Goal: Information Seeking & Learning: Understand process/instructions

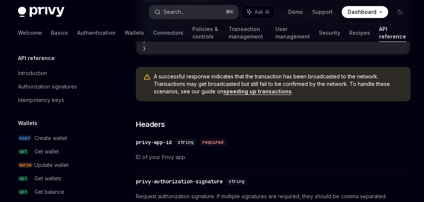
scroll to position [72, 0]
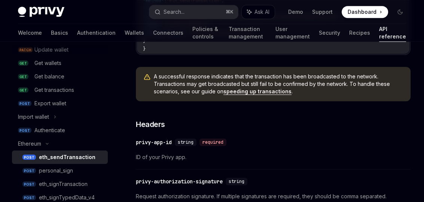
type textarea "*"
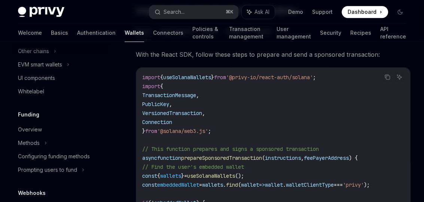
scroll to position [570, 0]
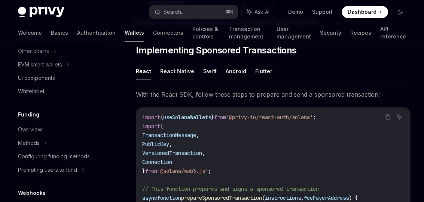
click at [172, 70] on button "React Native" at bounding box center [177, 71] width 34 height 18
click at [209, 67] on button "Swift" at bounding box center [209, 71] width 13 height 18
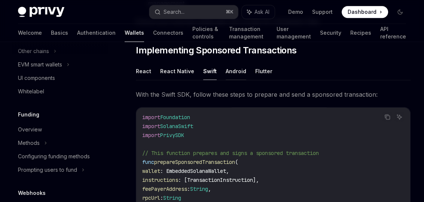
click at [234, 66] on button "Android" at bounding box center [235, 71] width 21 height 18
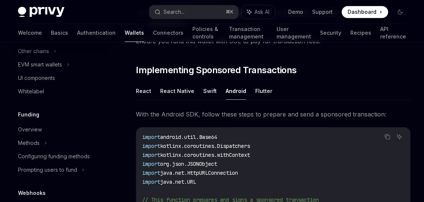
scroll to position [516, 0]
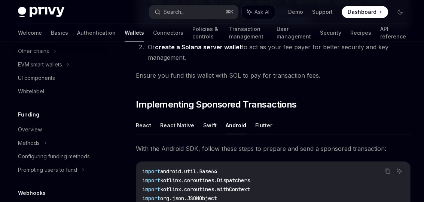
click at [255, 117] on button "Flutter" at bounding box center [263, 126] width 17 height 18
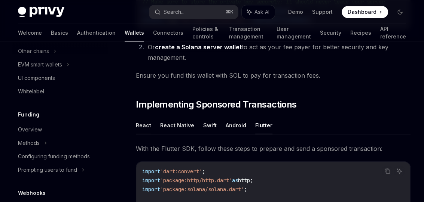
click at [137, 118] on button "React" at bounding box center [143, 126] width 15 height 18
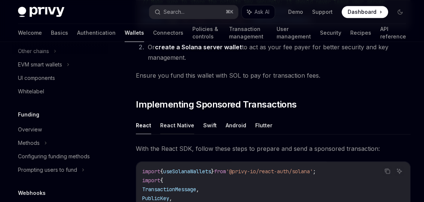
click at [185, 120] on button "React Native" at bounding box center [177, 126] width 34 height 18
click at [141, 117] on button "React" at bounding box center [143, 126] width 15 height 18
click at [266, 119] on button "Flutter" at bounding box center [263, 126] width 17 height 18
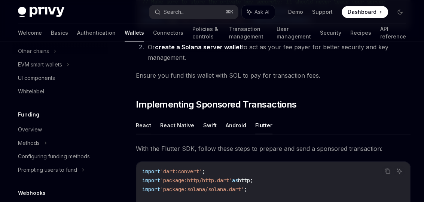
click at [140, 117] on button "React" at bounding box center [143, 126] width 15 height 18
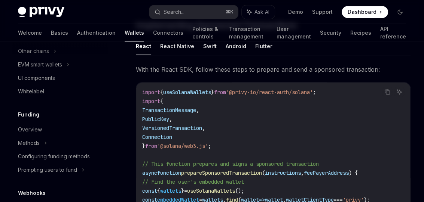
scroll to position [696, 0]
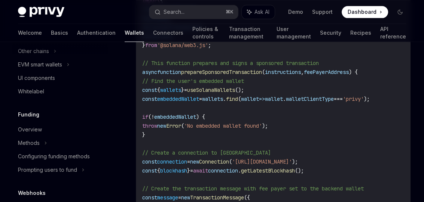
type textarea "*"
